Goal: Navigation & Orientation: Find specific page/section

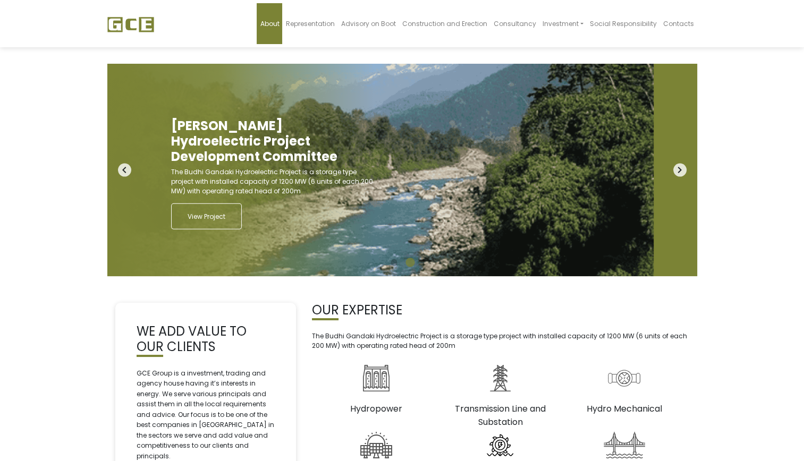
click at [260, 28] on span "About" at bounding box center [269, 23] width 19 height 9
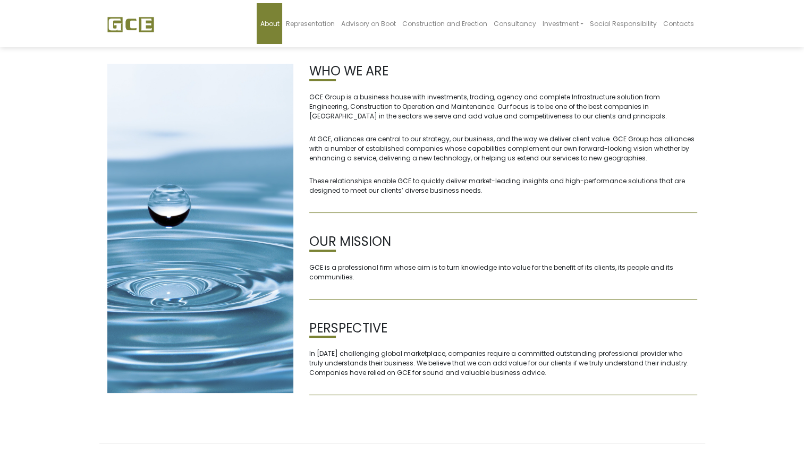
click at [107, 32] on img at bounding box center [130, 24] width 47 height 16
